Goal: Communication & Community: Ask a question

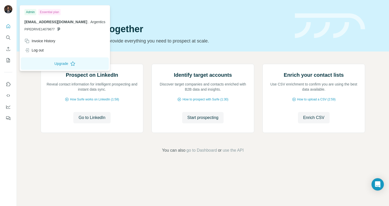
click at [10, 6] on img at bounding box center [8, 9] width 8 height 8
click at [38, 49] on div "Log out" at bounding box center [33, 50] width 19 height 5
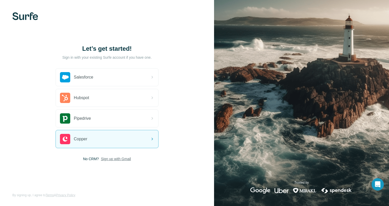
click at [128, 158] on span "Sign up with Gmail" at bounding box center [116, 158] width 30 height 5
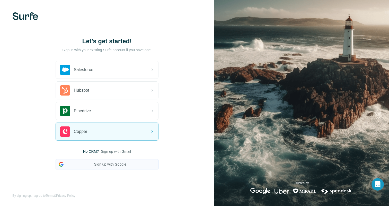
click at [122, 163] on button "Sign up with Google" at bounding box center [107, 164] width 103 height 10
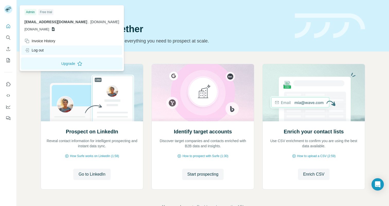
click at [39, 51] on div "Log out" at bounding box center [33, 50] width 19 height 5
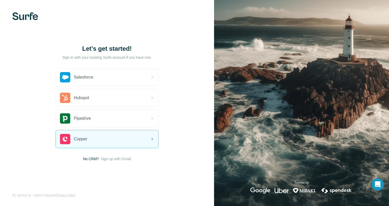
click at [107, 158] on span "Sign up with Gmail" at bounding box center [116, 158] width 30 height 5
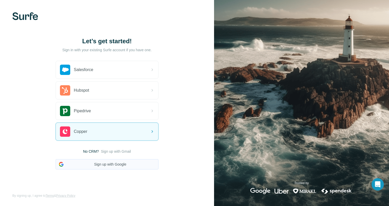
click at [115, 163] on button "Sign up with Google" at bounding box center [107, 164] width 103 height 10
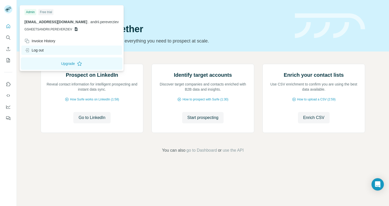
click at [43, 50] on div "Log out" at bounding box center [33, 50] width 19 height 5
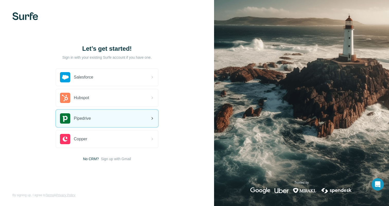
click at [103, 116] on div "Pipedrive" at bounding box center [107, 119] width 103 height 18
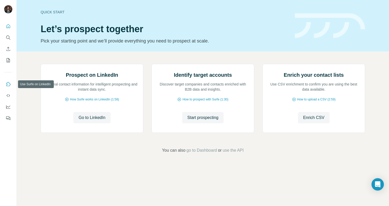
click at [7, 84] on icon "Use Surfe on LinkedIn" at bounding box center [8, 84] width 5 height 5
click at [371, 166] on div "Prospect on LinkedIn Reveal contact information for intelligent prospecting and…" at bounding box center [203, 109] width 373 height 114
click at [375, 181] on div "Open Intercom Messenger" at bounding box center [378, 185] width 14 height 14
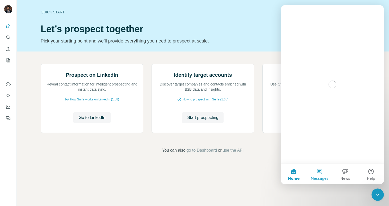
click at [318, 170] on button "Messages" at bounding box center [320, 174] width 26 height 21
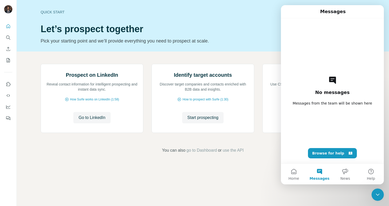
click at [333, 87] on div "No messages Messages from the team will be shown here Browse for help" at bounding box center [332, 90] width 85 height 145
click at [327, 154] on button "Browse for help" at bounding box center [332, 153] width 49 height 10
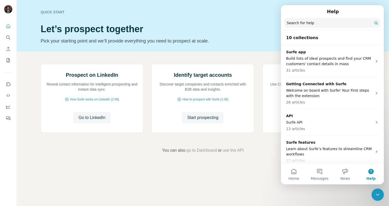
click at [325, 20] on input "Search for help" at bounding box center [333, 23] width 96 height 10
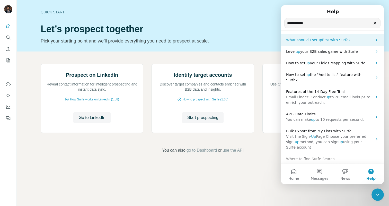
type input "**********"
click at [322, 40] on span "first with Surfe?" at bounding box center [336, 40] width 28 height 4
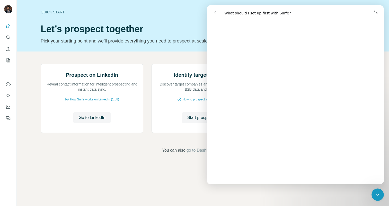
scroll to position [440, 0]
click at [280, 163] on span "😞" at bounding box center [282, 163] width 10 height 14
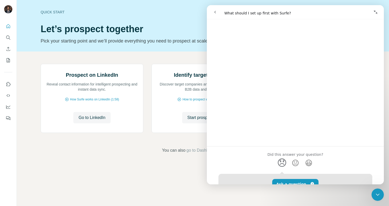
scroll to position [476, 0]
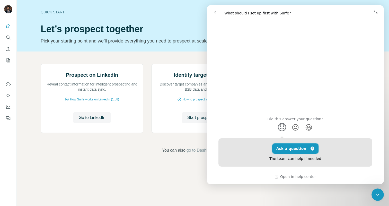
click at [291, 149] on button "Ask a question" at bounding box center [295, 148] width 47 height 10
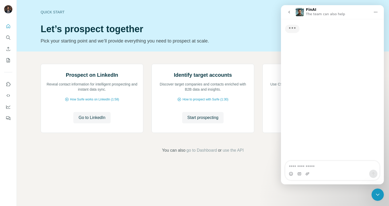
click at [296, 164] on textarea "Ask a question…" at bounding box center [333, 165] width 94 height 9
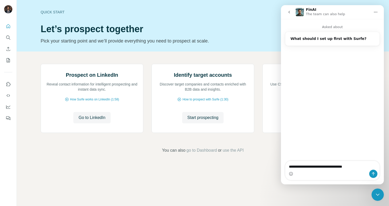
type textarea "**********"
